Goal: Information Seeking & Learning: Learn about a topic

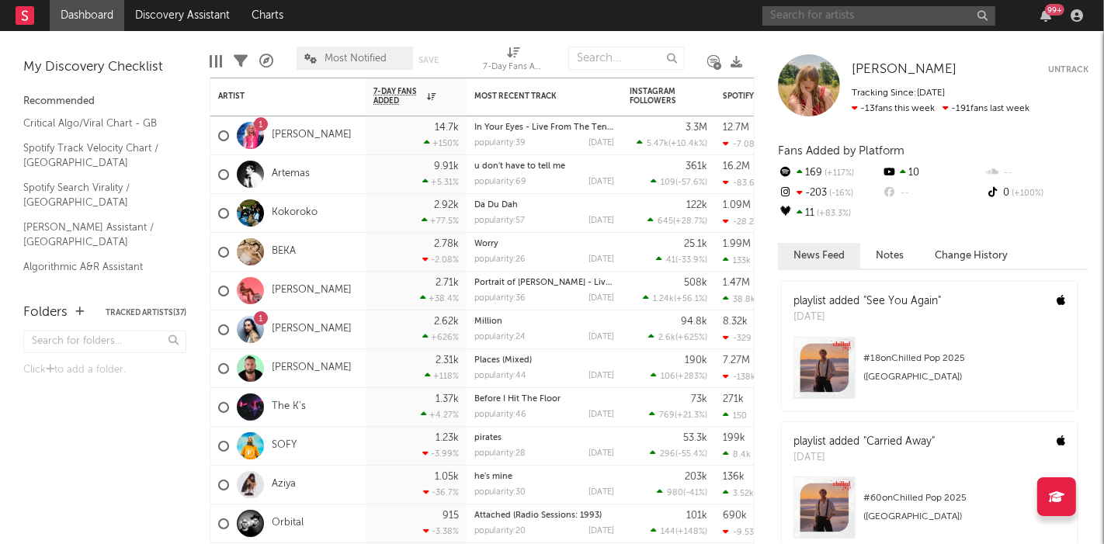
click at [802, 17] on input "text" at bounding box center [878, 15] width 233 height 19
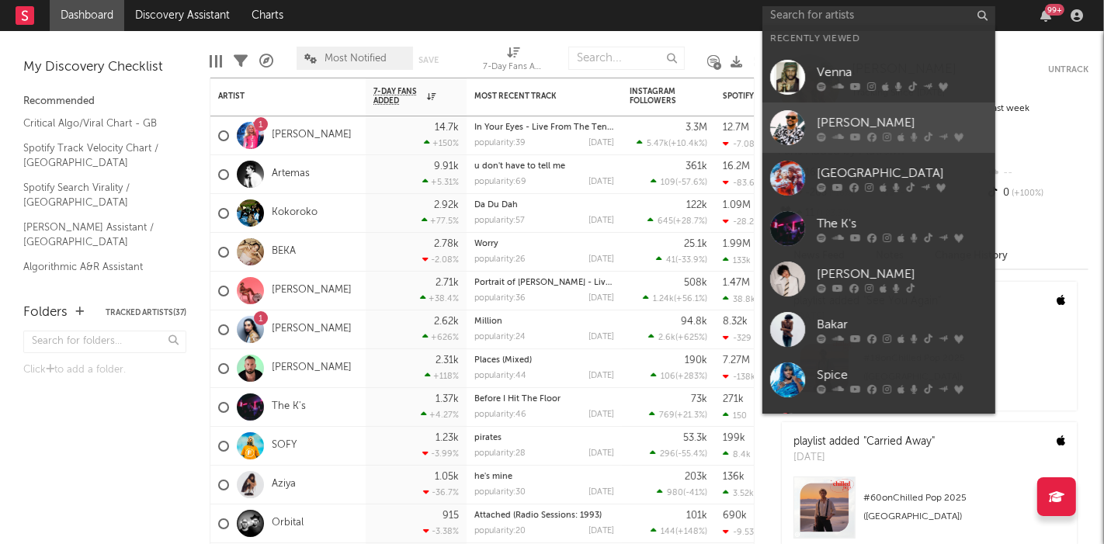
click at [855, 119] on div "[PERSON_NAME]" at bounding box center [902, 123] width 171 height 19
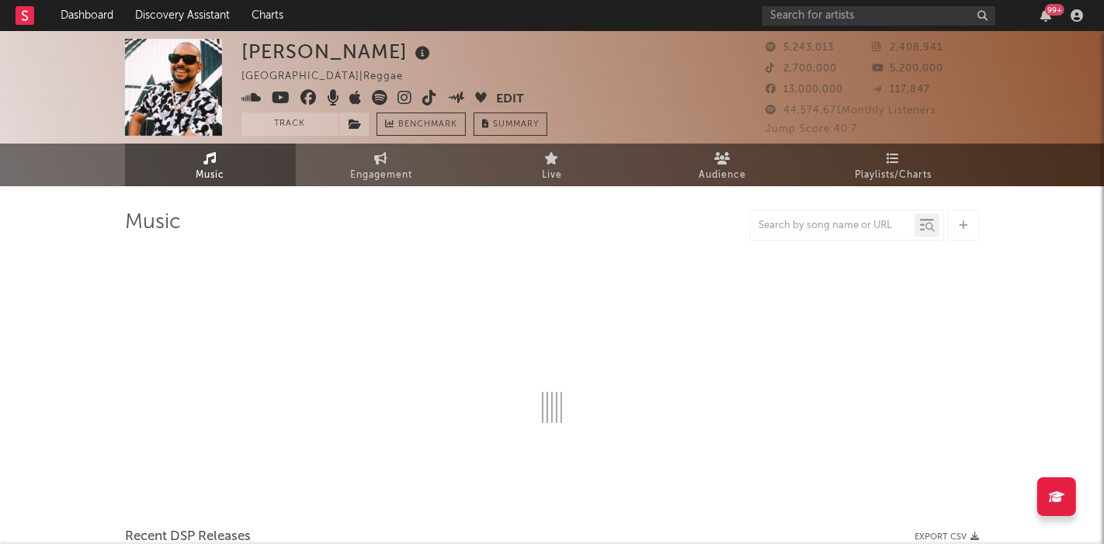
select select "6m"
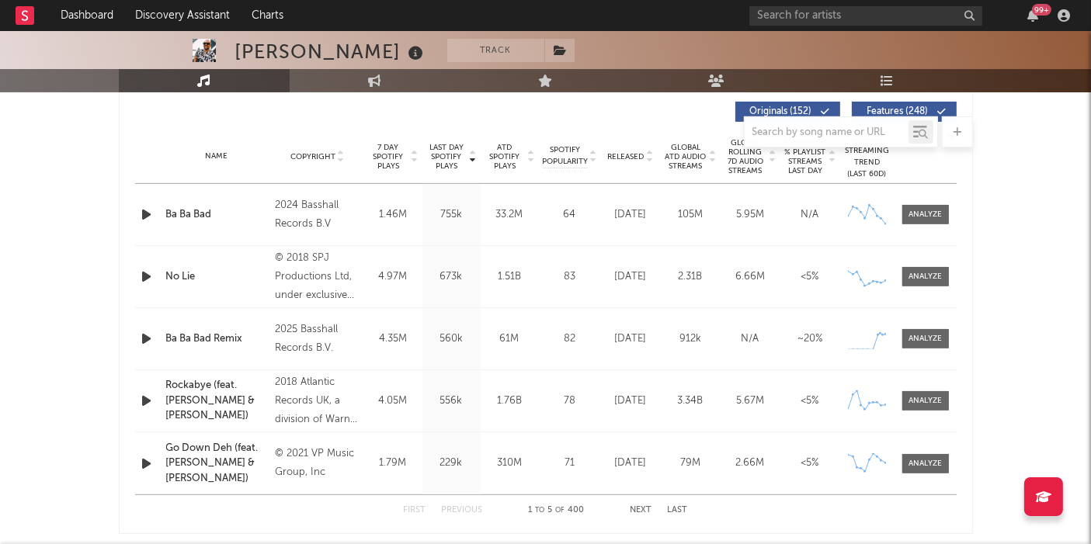
scroll to position [969, 0]
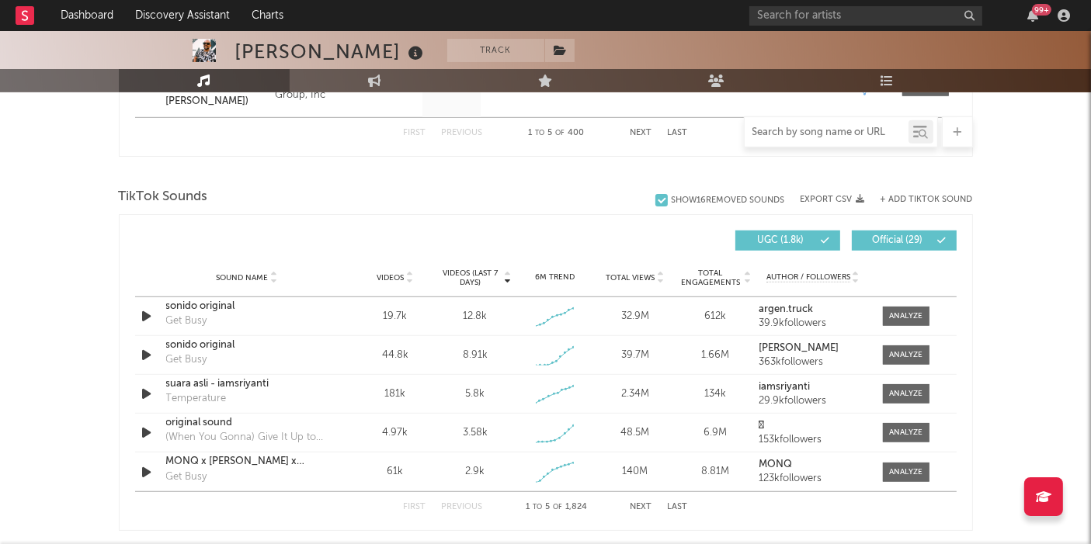
click at [782, 131] on input "text" at bounding box center [826, 133] width 164 height 12
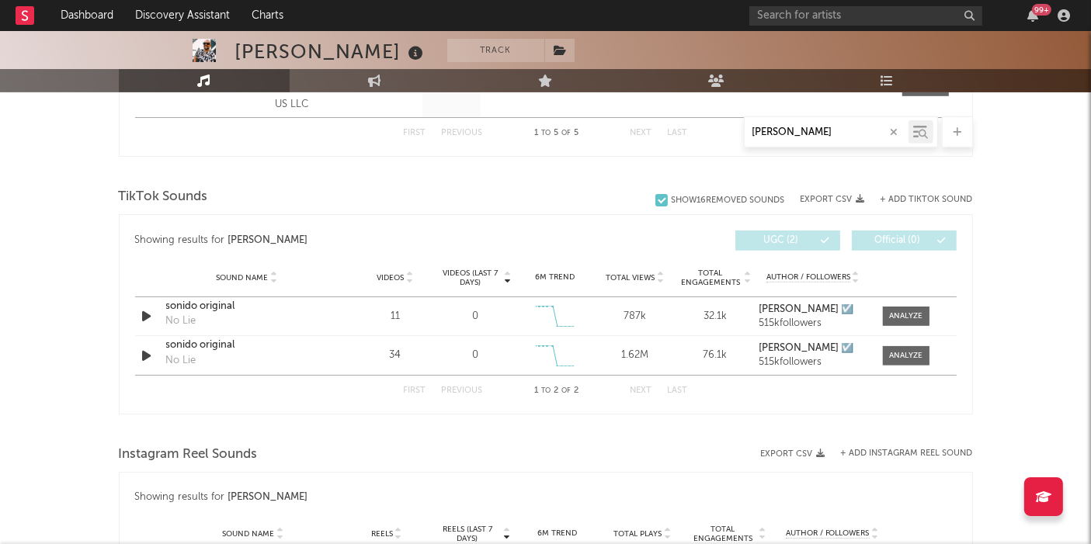
click at [792, 130] on input "[PERSON_NAME]" at bounding box center [826, 133] width 164 height 12
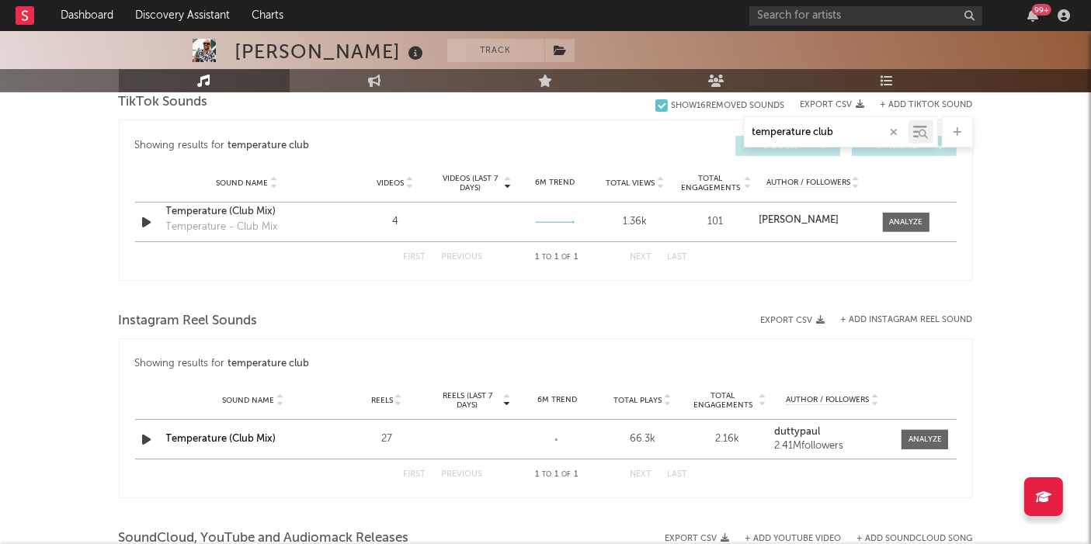
scroll to position [761, 0]
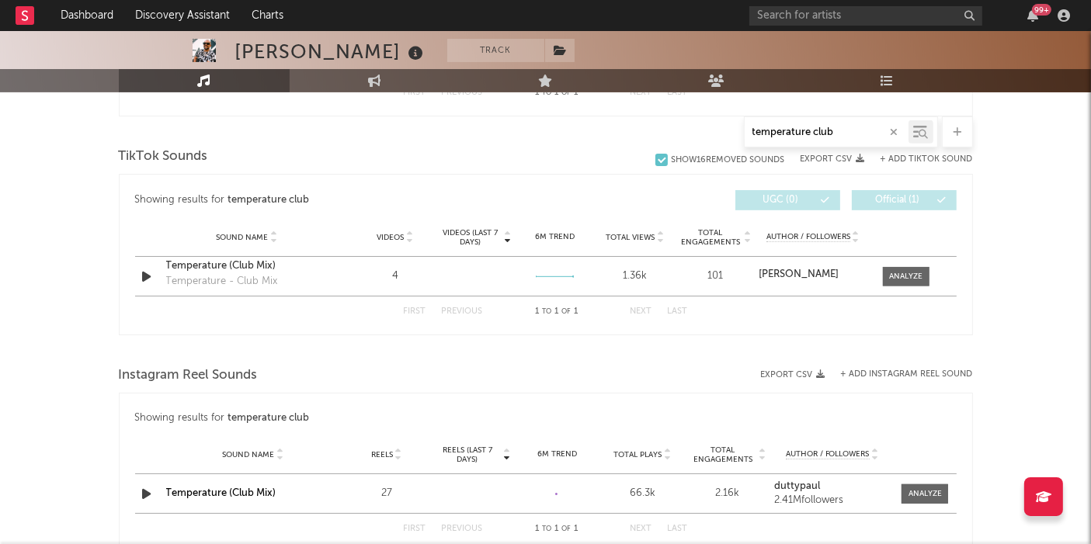
type input "temperature club"
